Goal: Task Accomplishment & Management: Manage account settings

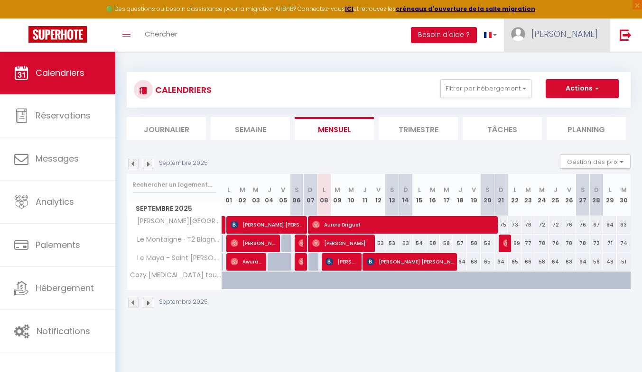
click at [582, 40] on link "[PERSON_NAME]" at bounding box center [557, 35] width 106 height 33
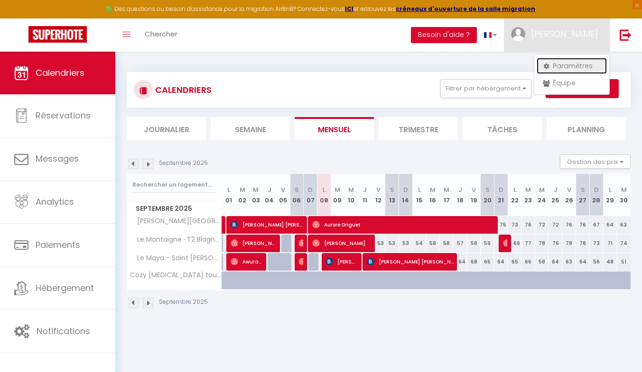
click at [571, 65] on link "Paramètres" at bounding box center [572, 66] width 70 height 16
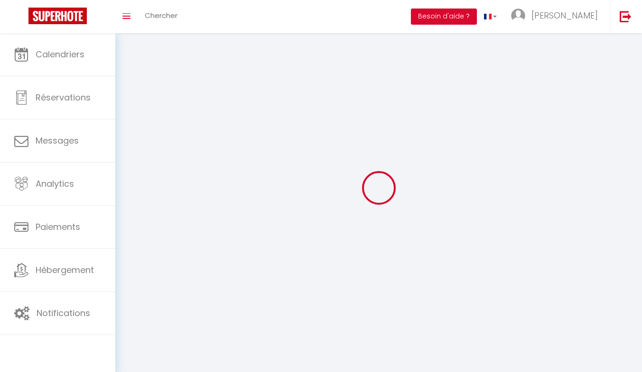
type input "[PERSON_NAME]"
type input "0762773808"
type input "[STREET_ADDRESS][PERSON_NAME]"
type input "31240"
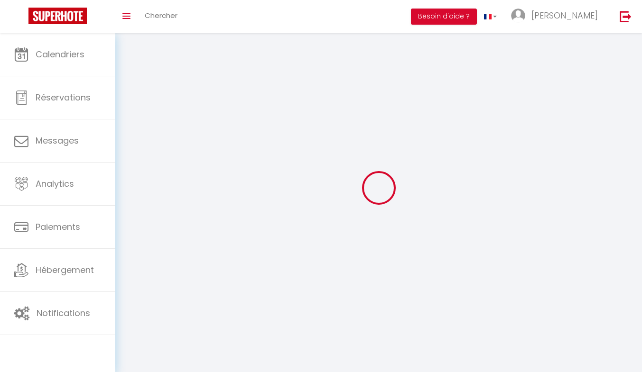
type input "St [PERSON_NAME]"
type input "FaJPfNElUV6hNi7YYeV677syv"
type input "LFBN38774k8XlSdgwaDoV28fc"
type input "[URL][DOMAIN_NAME]"
select select "1"
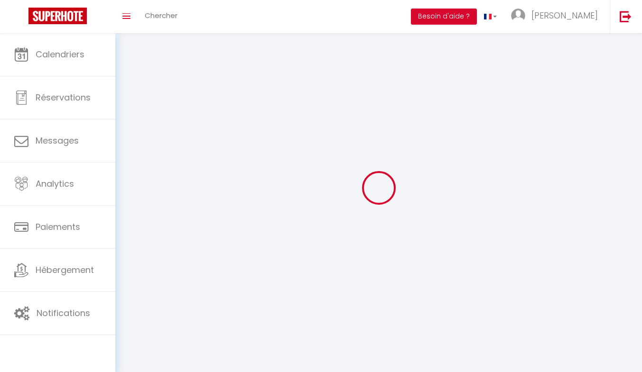
select select "28"
select select "fr"
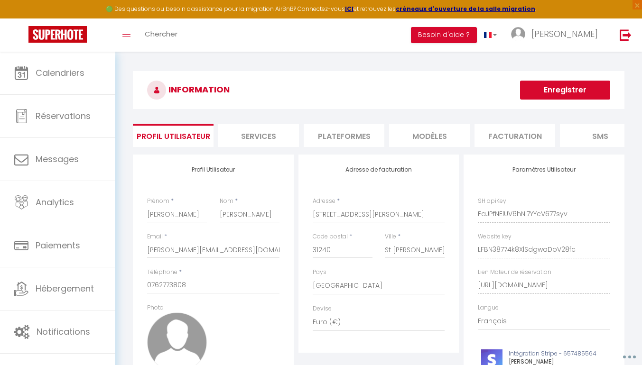
click at [345, 133] on li "Plateformes" at bounding box center [344, 135] width 81 height 23
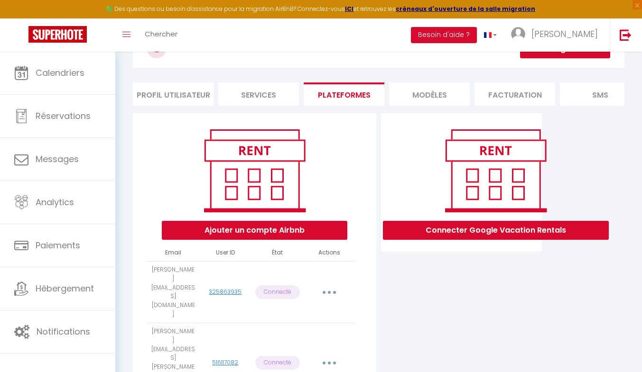
scroll to position [52, 0]
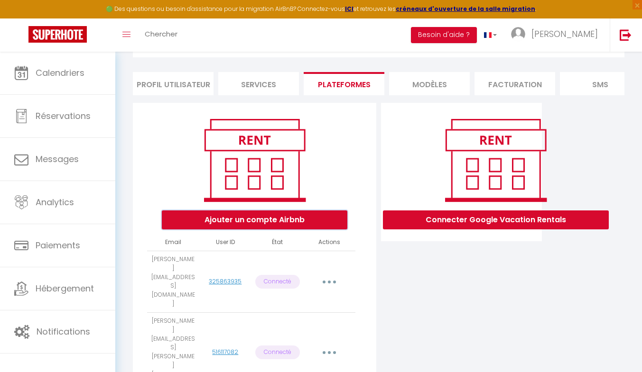
click at [265, 229] on button "Ajouter un compte Airbnb" at bounding box center [255, 220] width 186 height 19
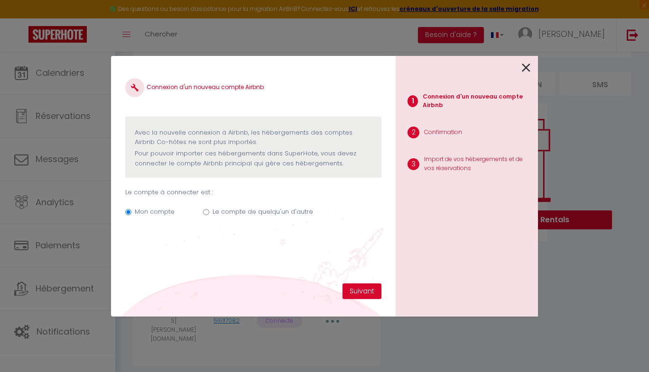
click at [203, 212] on input "Le compte de quelqu'un d'autre" at bounding box center [206, 212] width 6 height 6
radio input "true"
radio input "false"
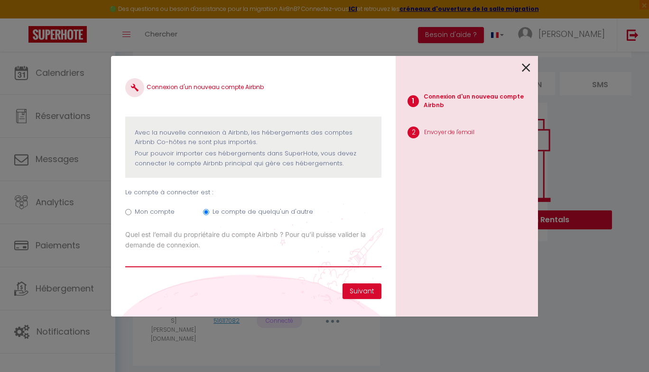
click at [186, 261] on input "Email connexion Airbnb" at bounding box center [253, 259] width 256 height 17
type input "[EMAIL_ADDRESS][DOMAIN_NAME]"
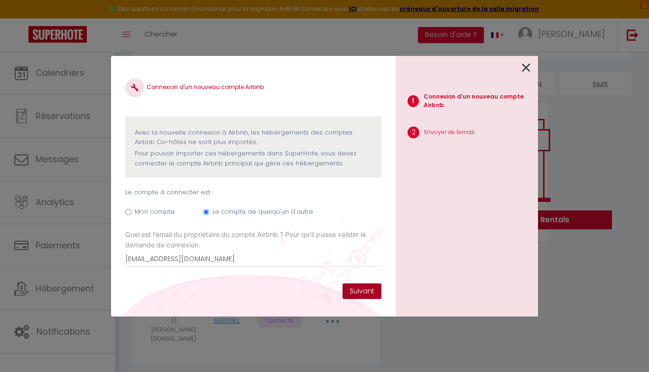
click at [360, 291] on button "Suivant" at bounding box center [362, 292] width 39 height 16
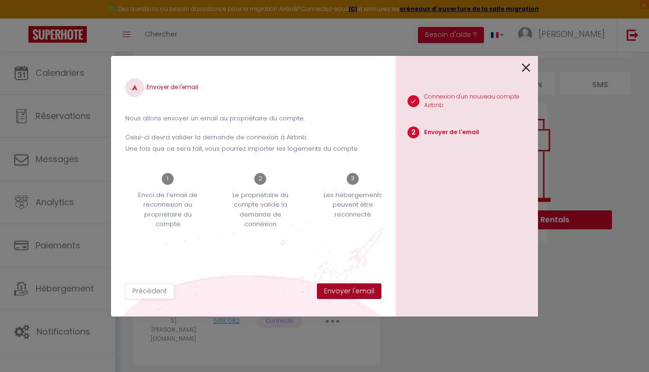
click at [360, 291] on button "Envoyer l'email" at bounding box center [349, 292] width 65 height 16
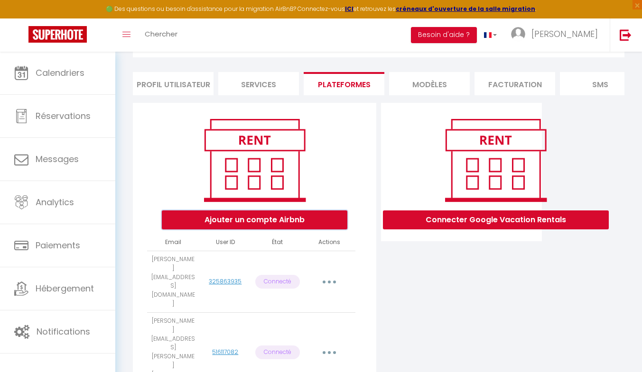
click at [258, 230] on button "Ajouter un compte Airbnb" at bounding box center [255, 220] width 186 height 19
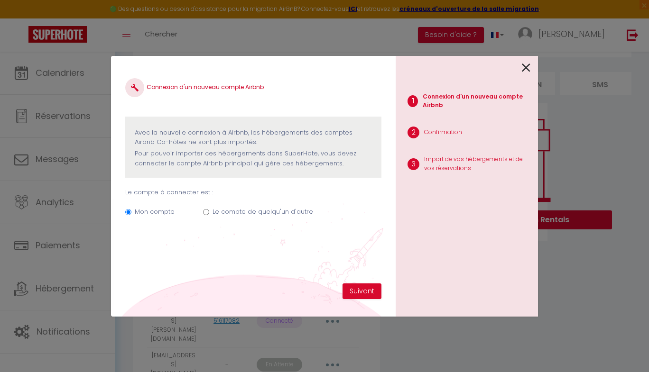
click at [206, 213] on input "Le compte de quelqu'un d'autre" at bounding box center [206, 212] width 6 height 6
radio input "true"
radio input "false"
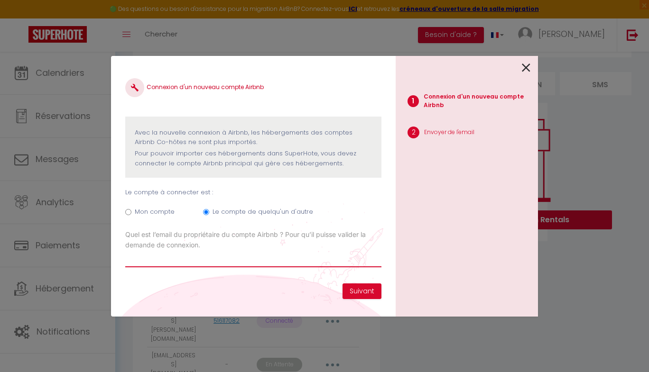
click at [272, 257] on input "Email connexion Airbnb" at bounding box center [253, 259] width 256 height 17
type input "[EMAIL_ADDRESS][DOMAIN_NAME]"
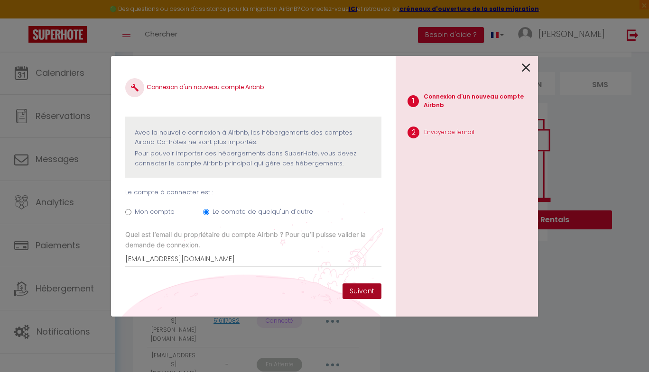
click at [360, 292] on button "Suivant" at bounding box center [362, 292] width 39 height 16
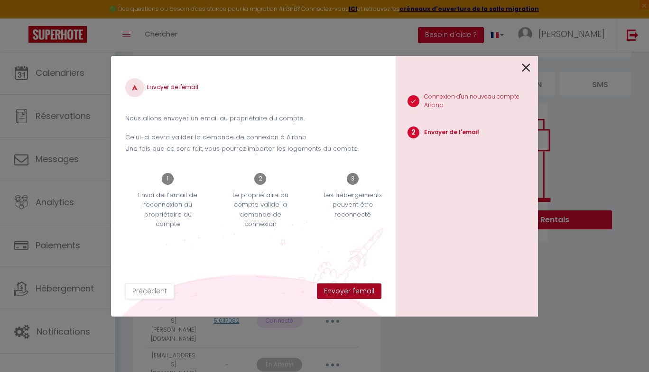
click at [360, 292] on button "Envoyer l'email" at bounding box center [349, 292] width 65 height 16
